Goal: Task Accomplishment & Management: Manage account settings

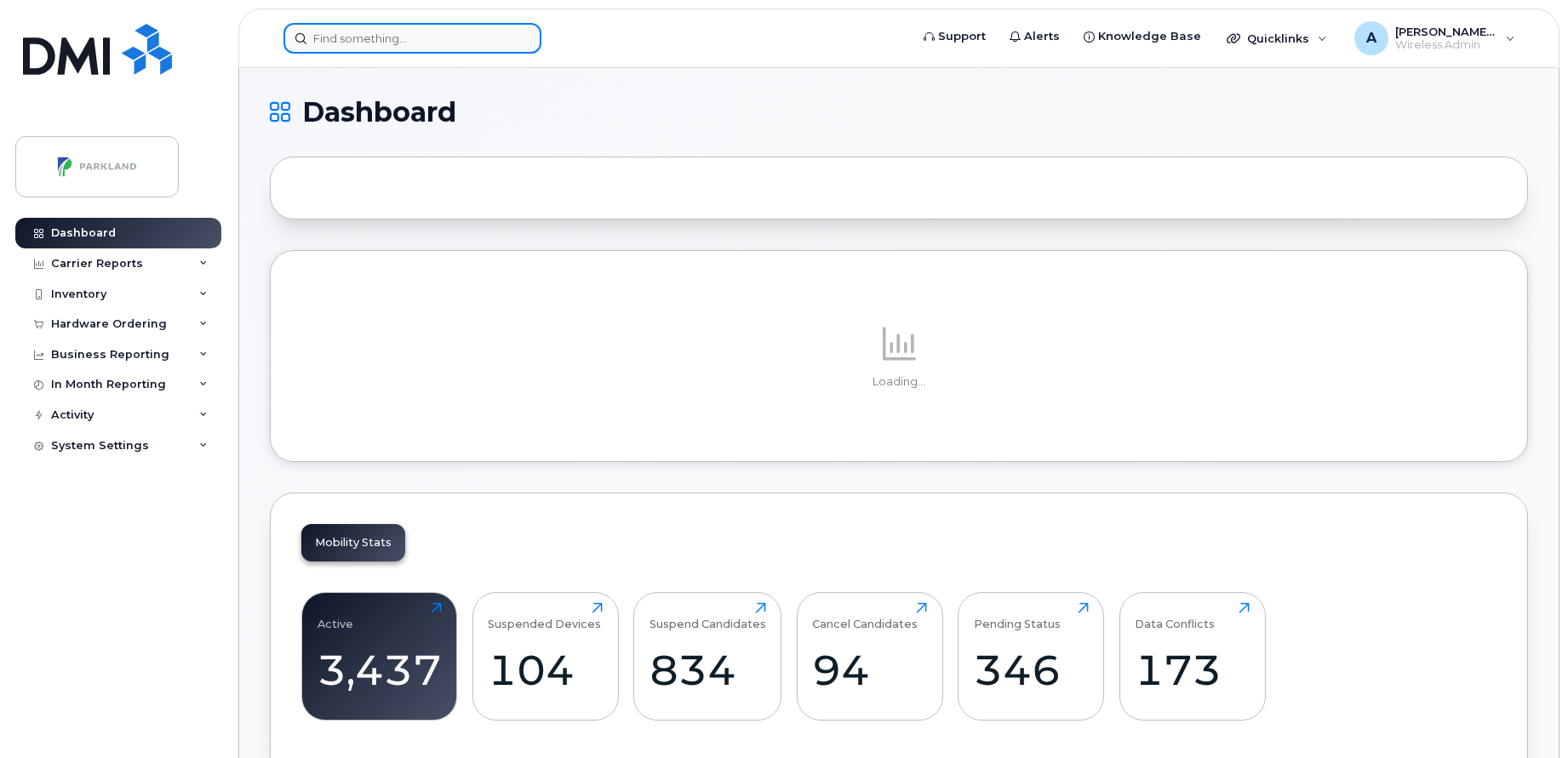
click at [434, 36] on input at bounding box center [413, 39] width 258 height 31
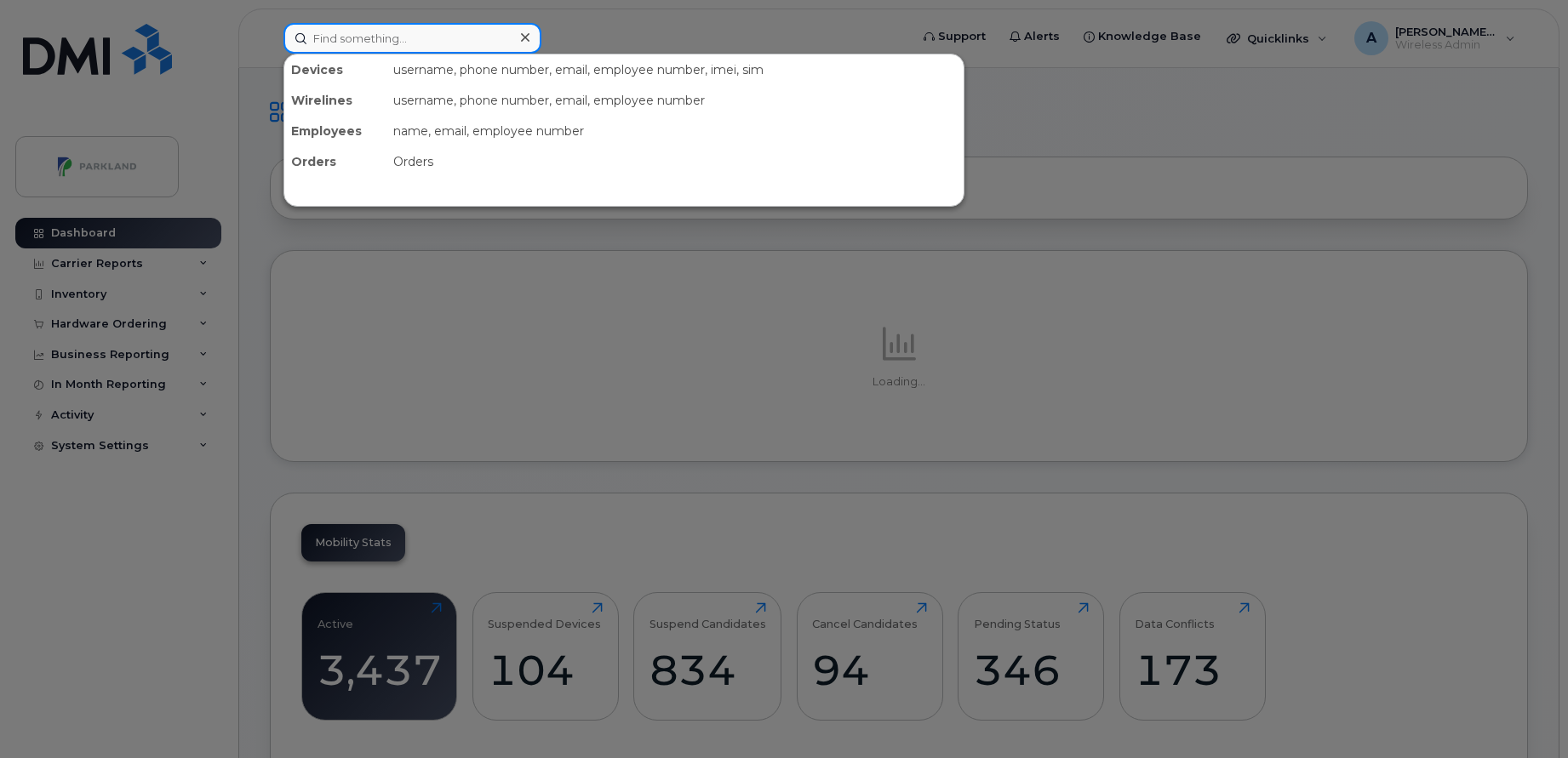
paste input "STN43023"
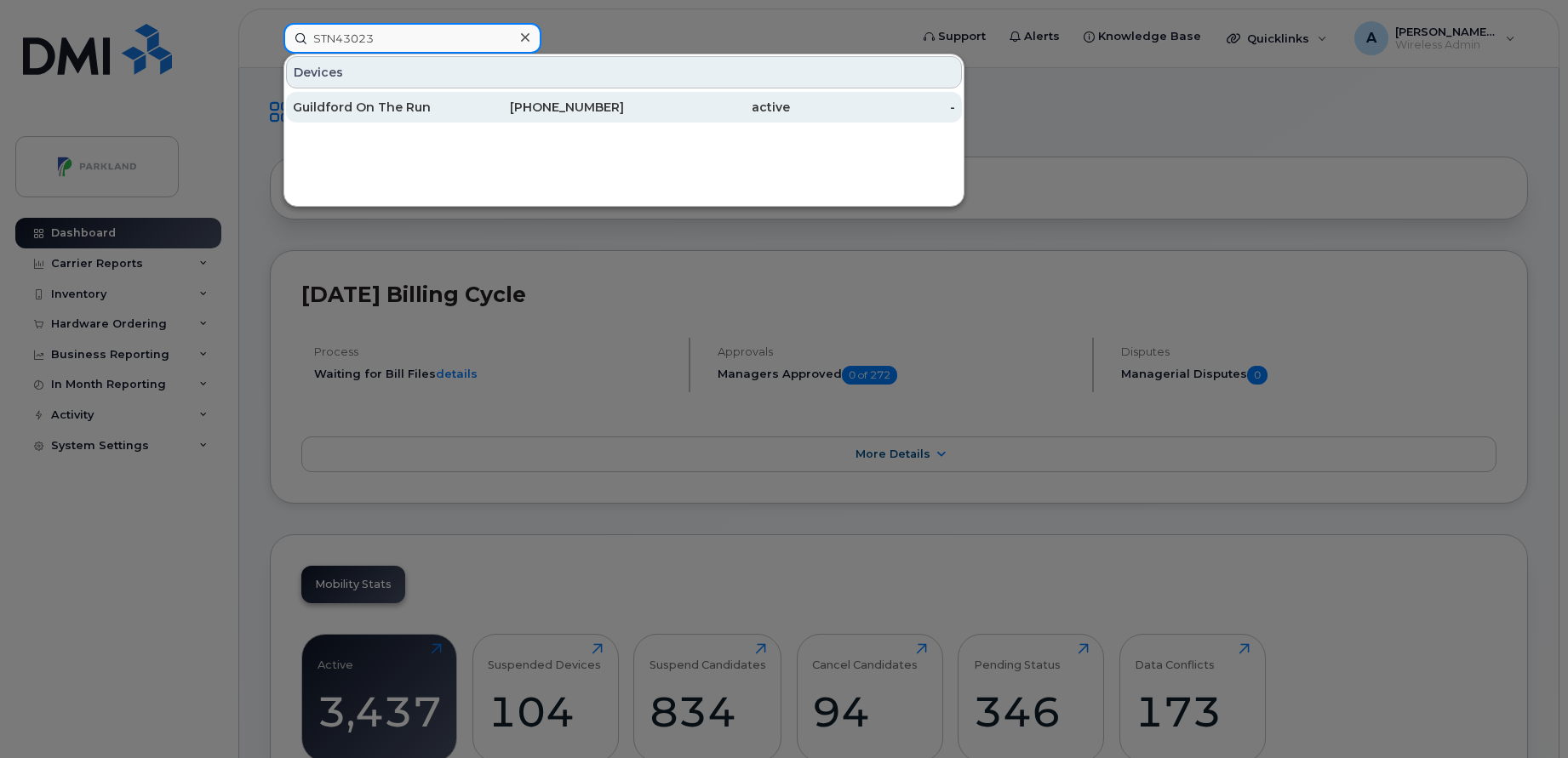
type input "STN43023"
click at [389, 105] on div "Guildford On The Run" at bounding box center [376, 108] width 166 height 17
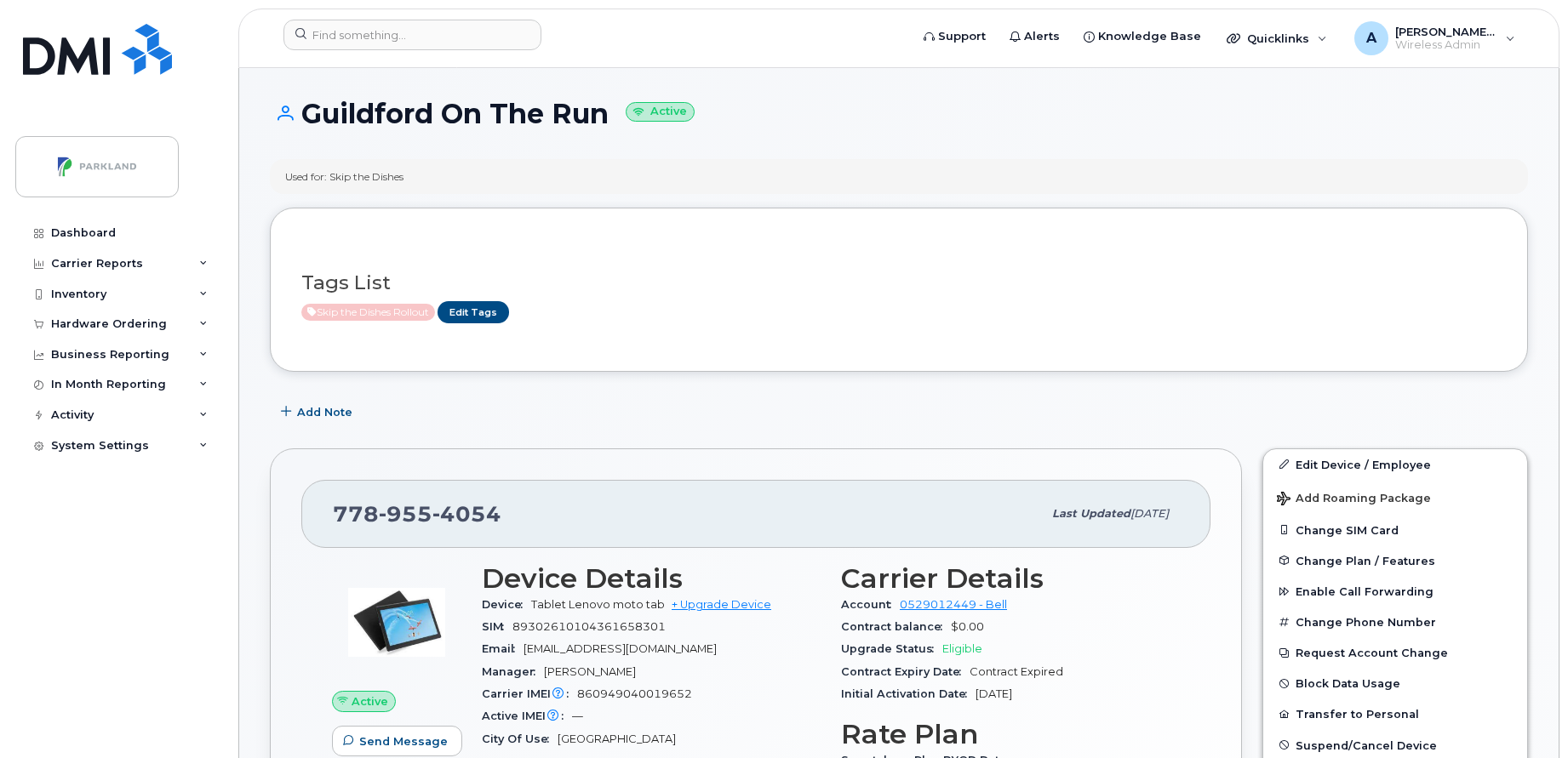
drag, startPoint x: 310, startPoint y: 115, endPoint x: 604, endPoint y: 128, distance: 294.3
click at [604, 128] on h1 "Guildford On The Run Active" at bounding box center [899, 114] width 1258 height 30
copy h1 "Guildford On The Run"
click at [888, 163] on div "Used for: Skip the Dishes" at bounding box center [899, 177] width 1258 height 35
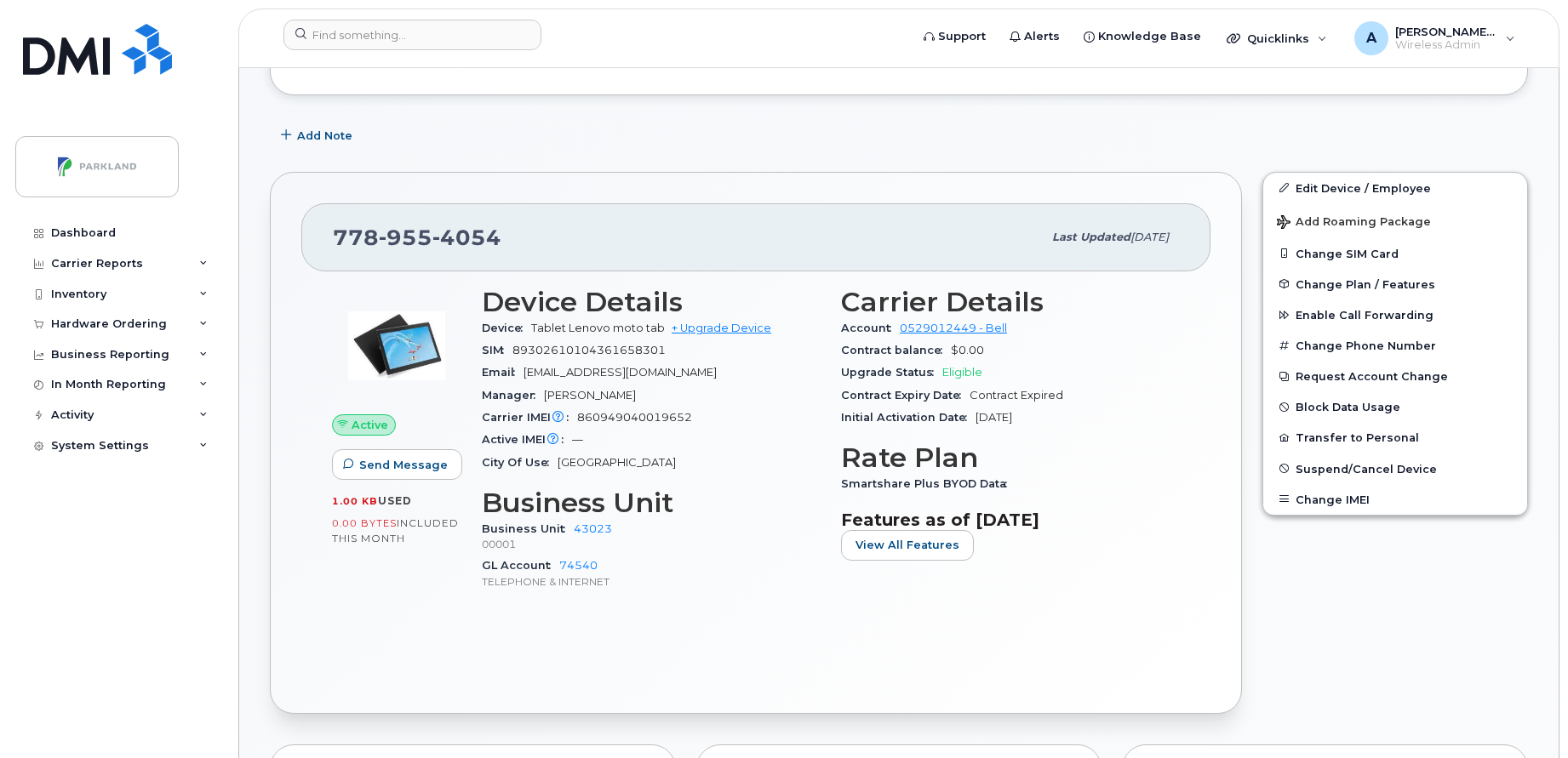
scroll to position [280, 0]
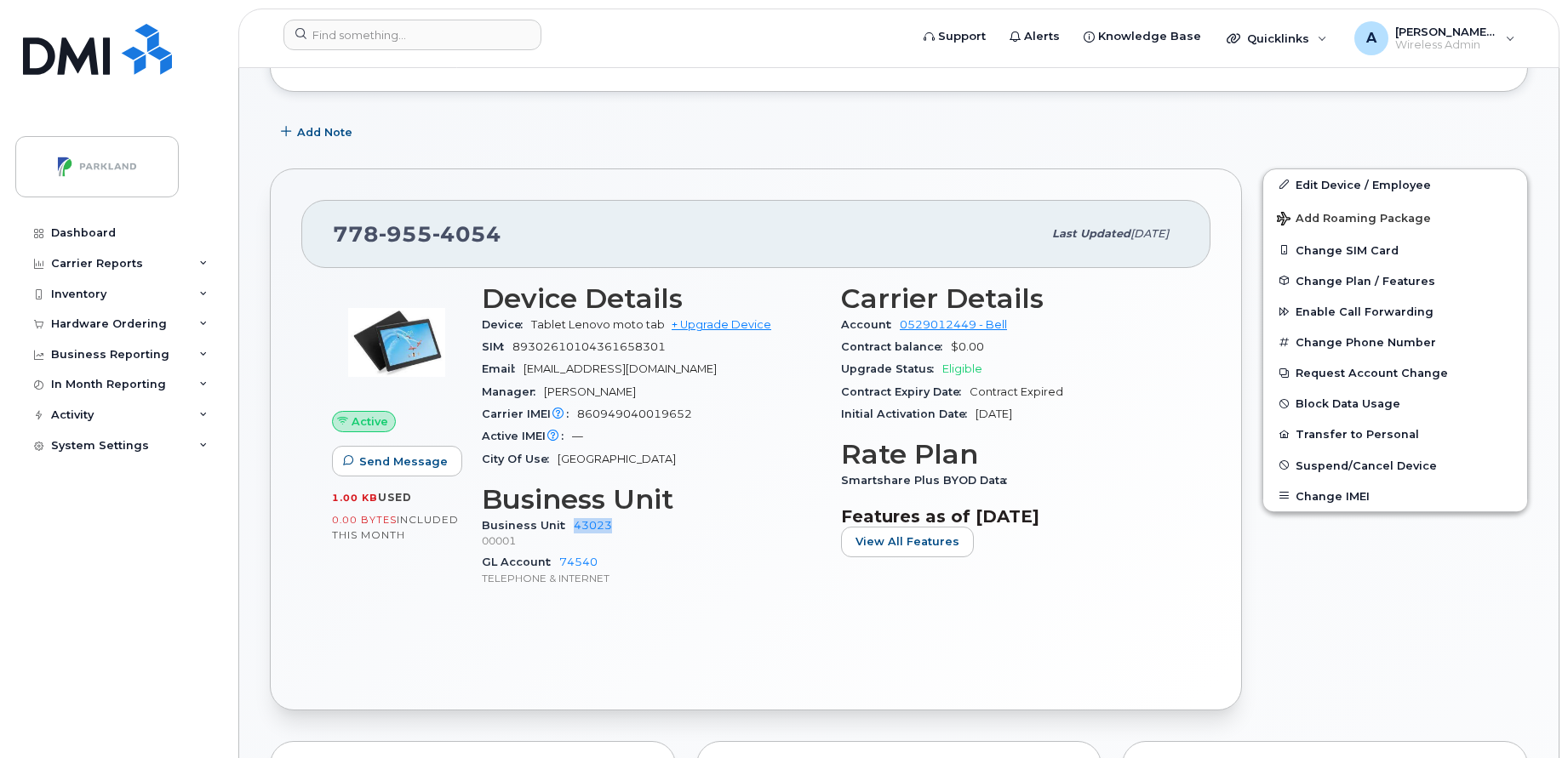
drag, startPoint x: 616, startPoint y: 523, endPoint x: 560, endPoint y: 524, distance: 56.0
click at [560, 524] on div "Business Unit 43023 00001" at bounding box center [651, 533] width 339 height 37
copy link "43023"
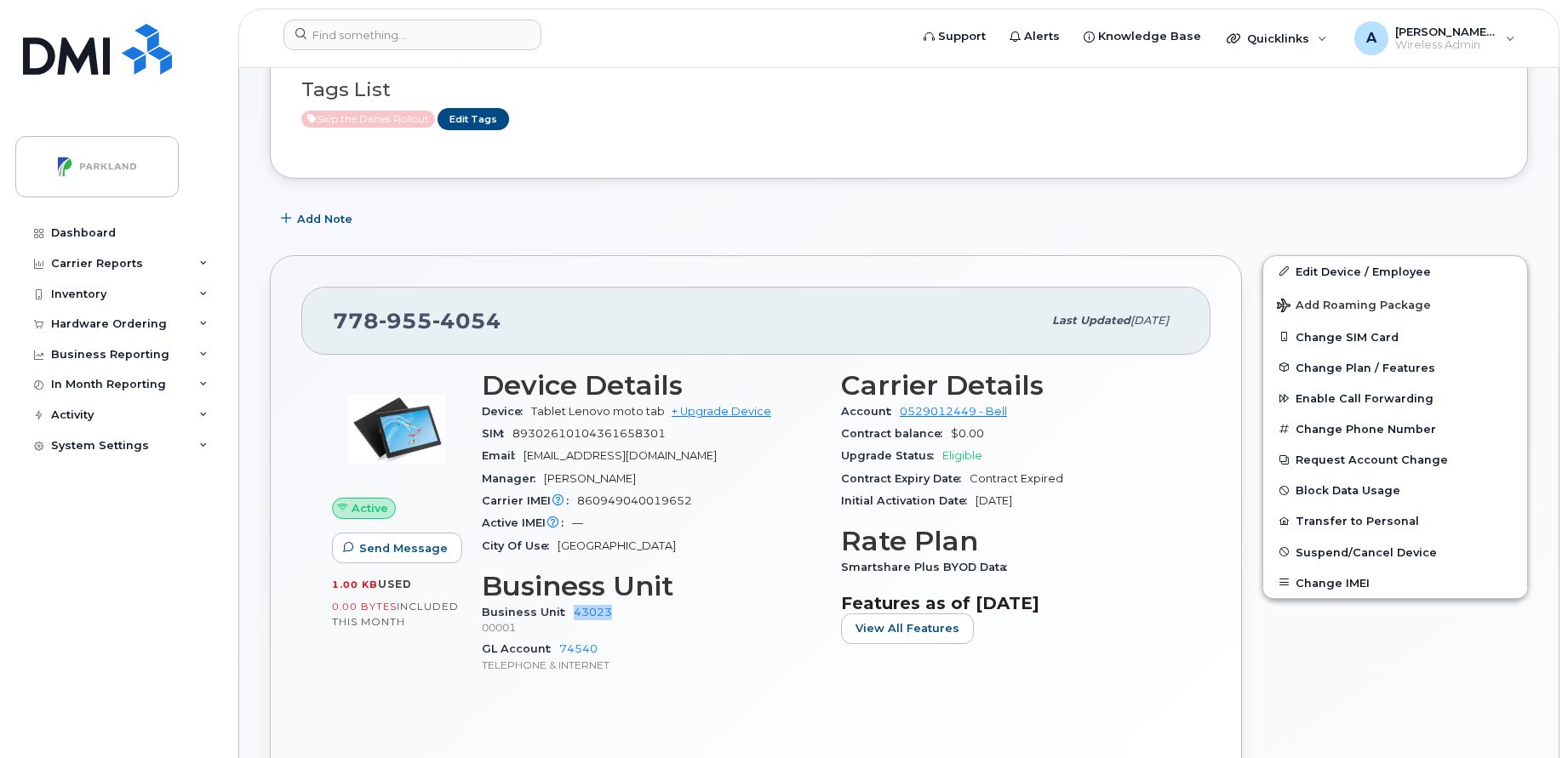
scroll to position [268, 0]
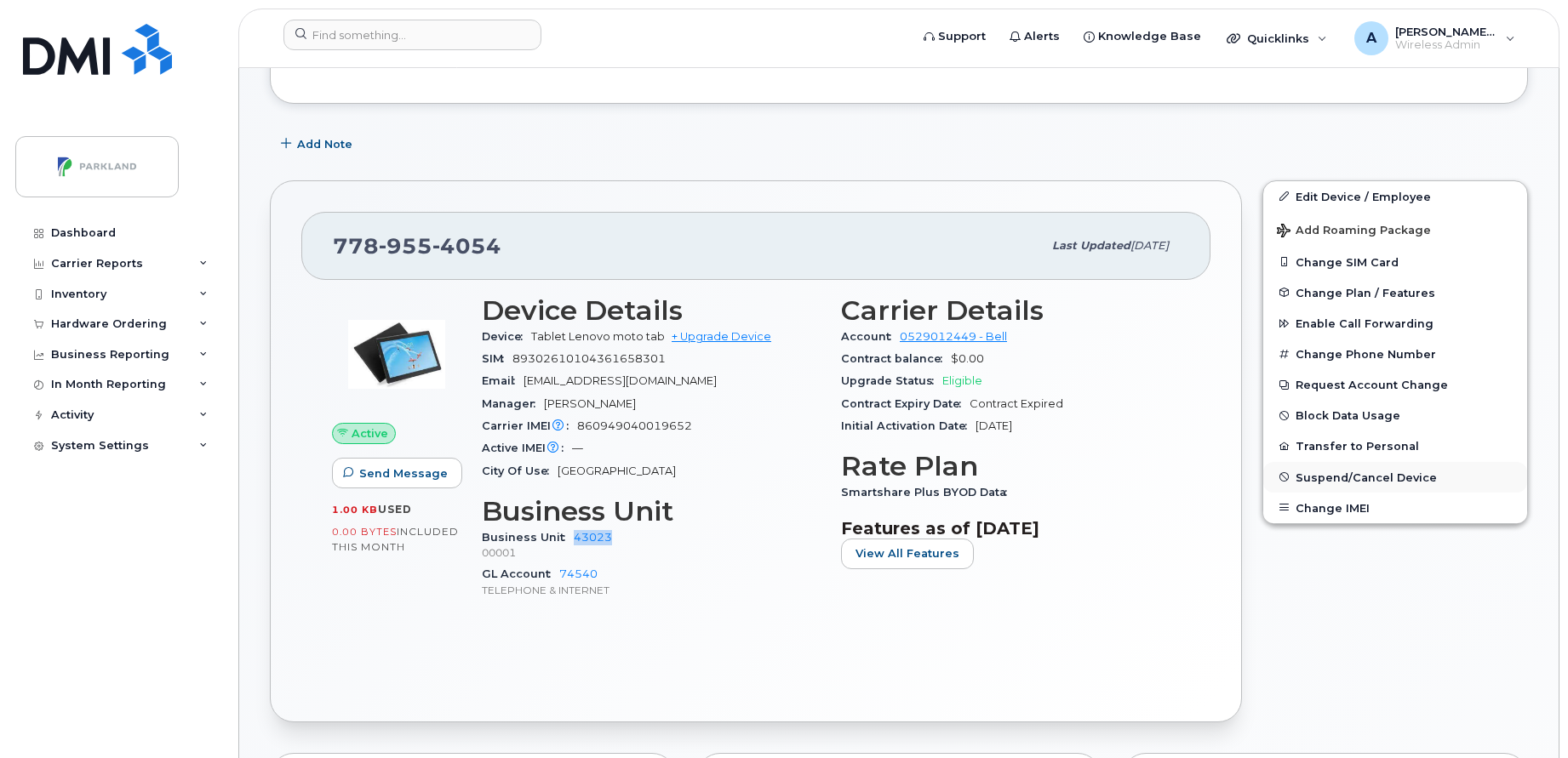
click at [1349, 476] on span "Suspend/Cancel Device" at bounding box center [1366, 477] width 142 height 13
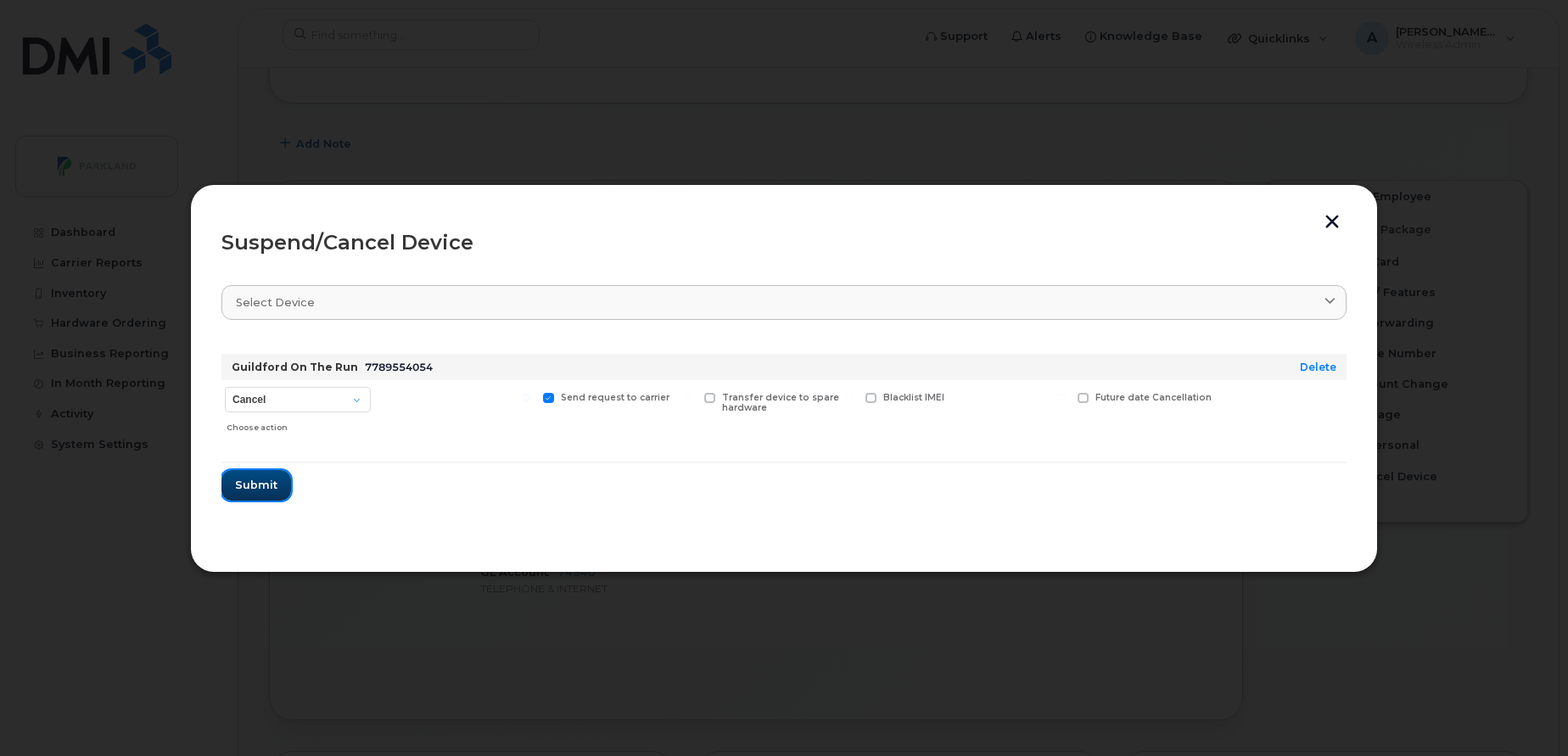
click at [265, 479] on span "Submit" at bounding box center [256, 485] width 43 height 16
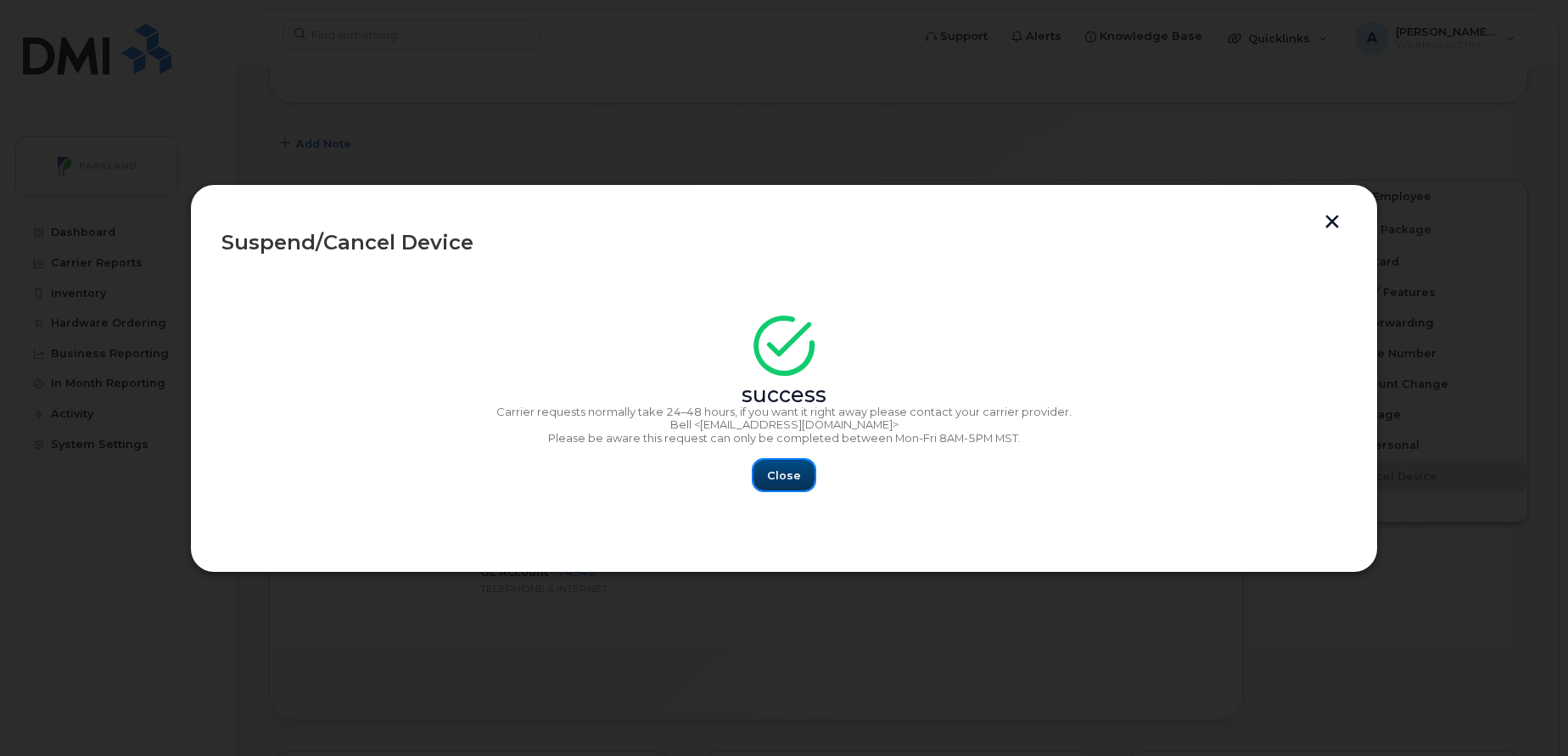
click at [784, 461] on button "Close" at bounding box center [783, 475] width 61 height 31
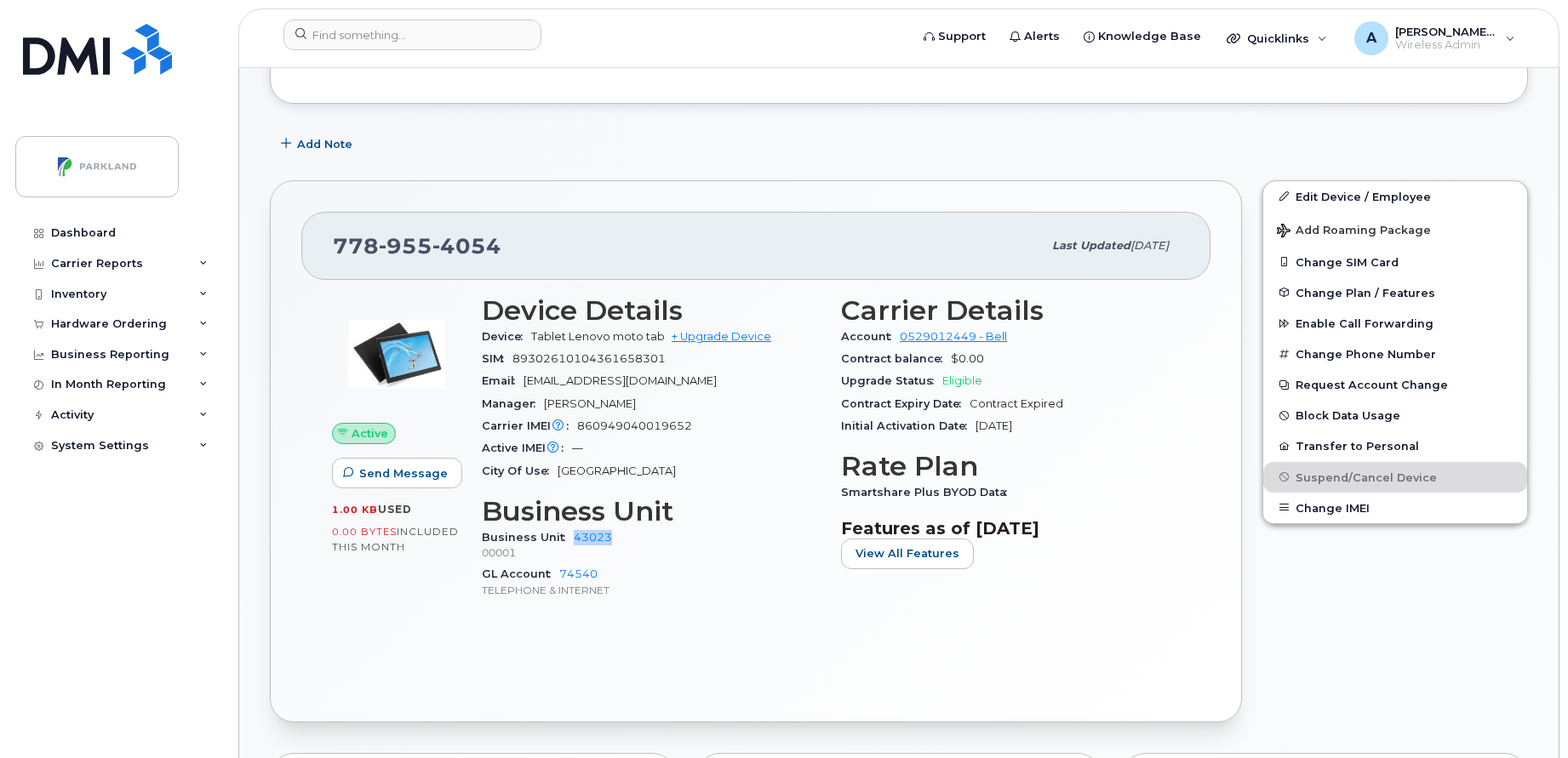
scroll to position [0, 0]
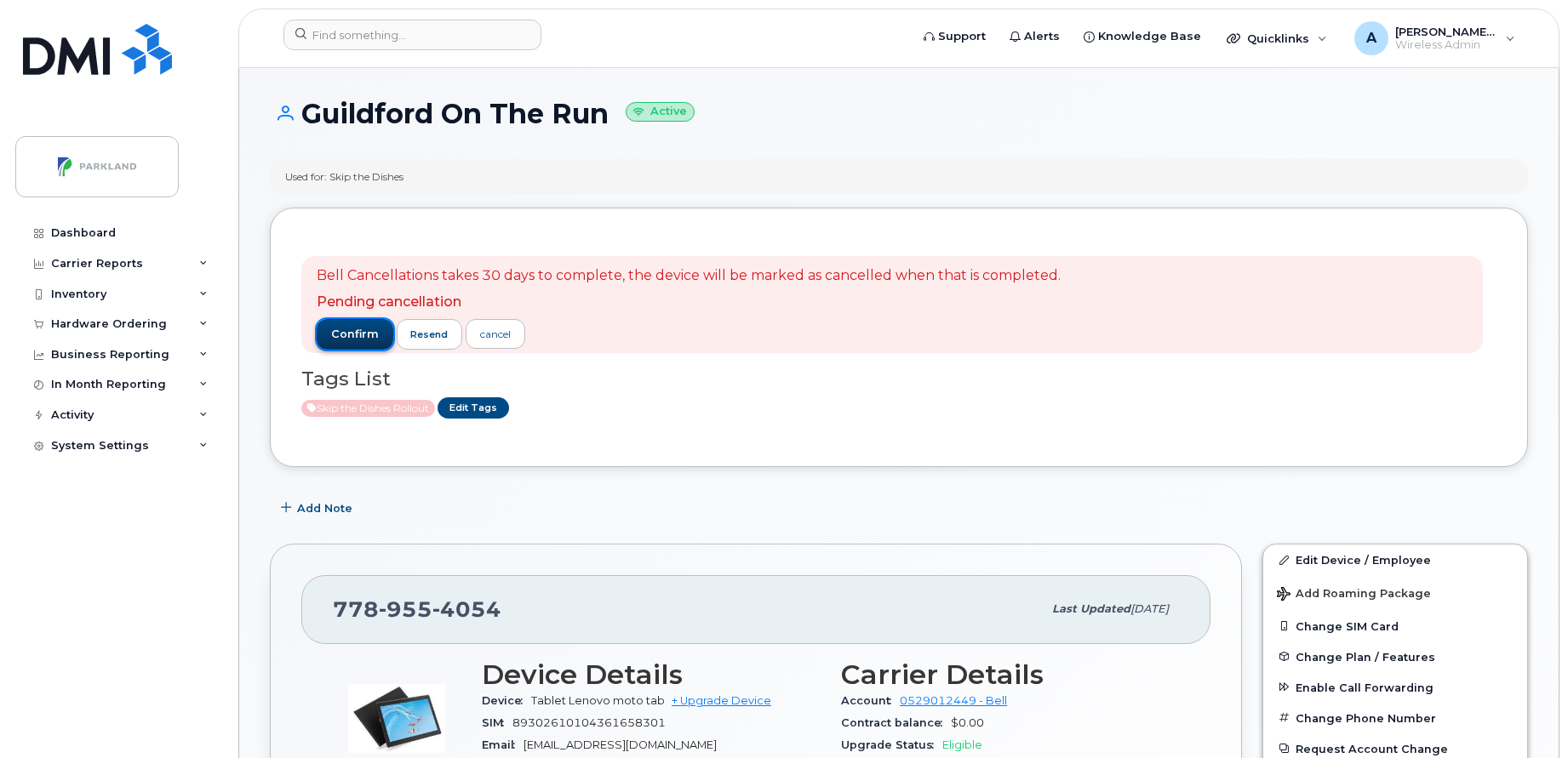
click at [349, 340] on span "confirm" at bounding box center [354, 335] width 48 height 16
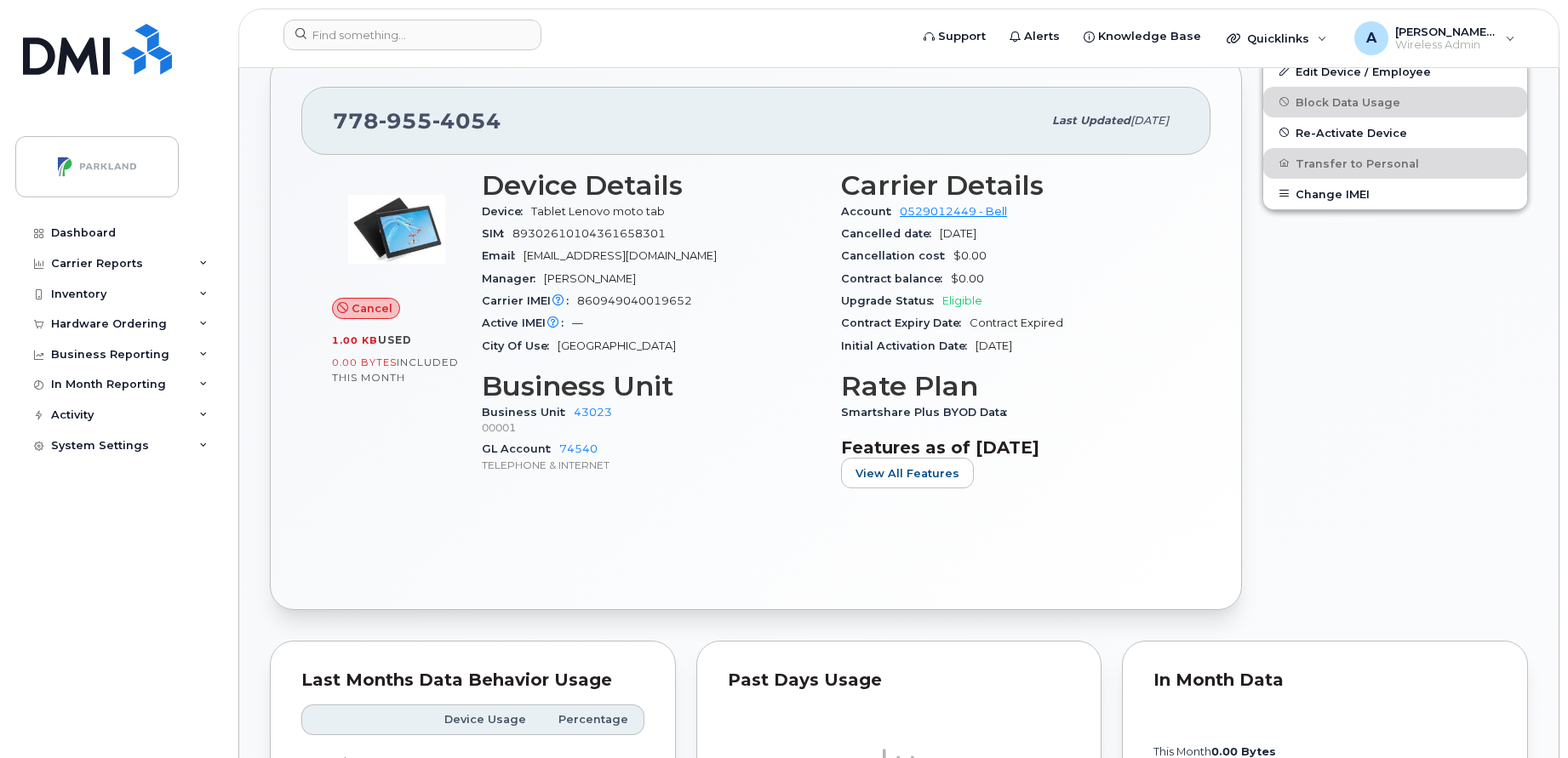
scroll to position [396, 0]
